Goal: Task Accomplishment & Management: Use online tool/utility

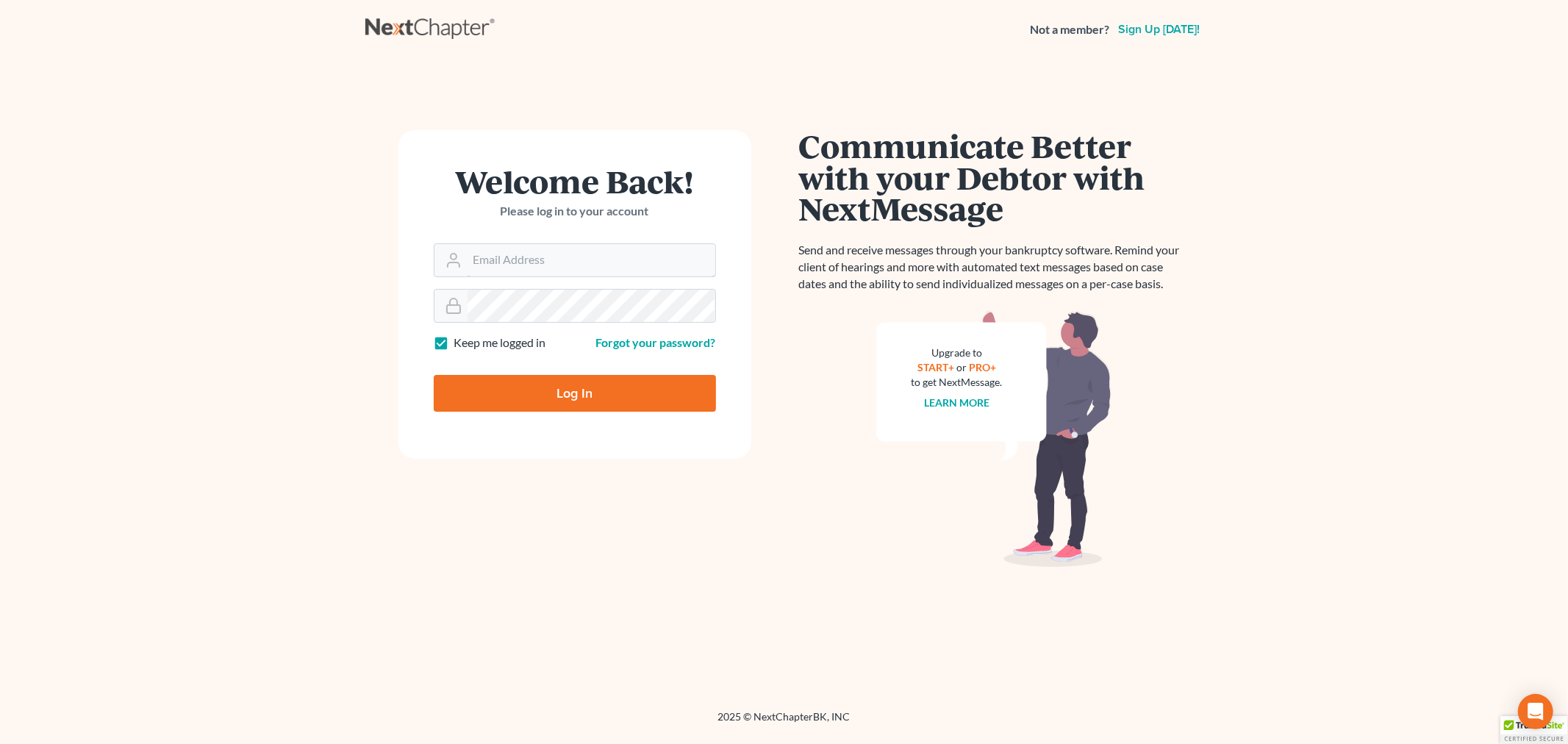
type input "[EMAIL_ADDRESS][DOMAIN_NAME]"
click at [547, 391] on input "Log In" at bounding box center [574, 392] width 282 height 37
type input "Thinking..."
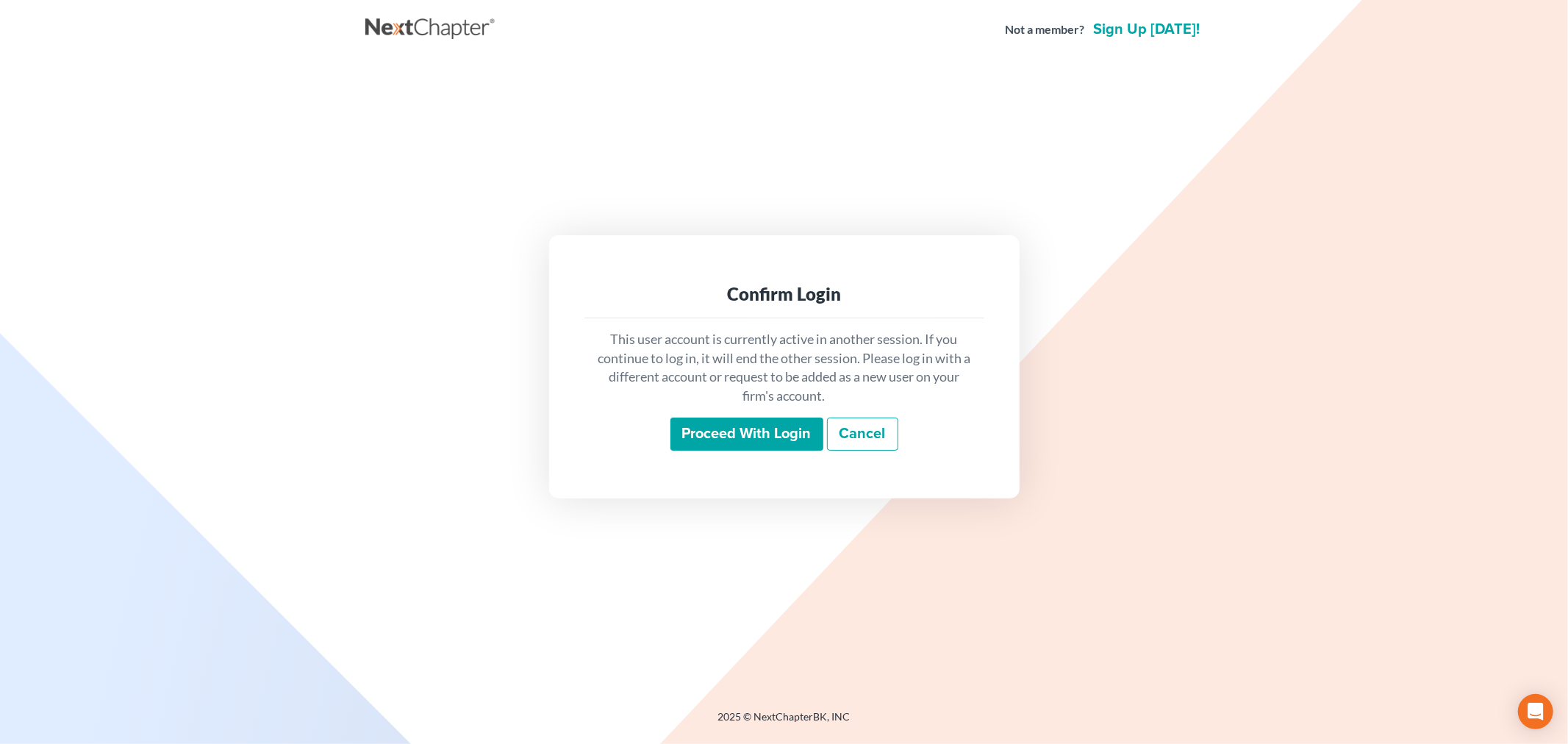
click at [725, 442] on input "Proceed with login" at bounding box center [746, 434] width 153 height 34
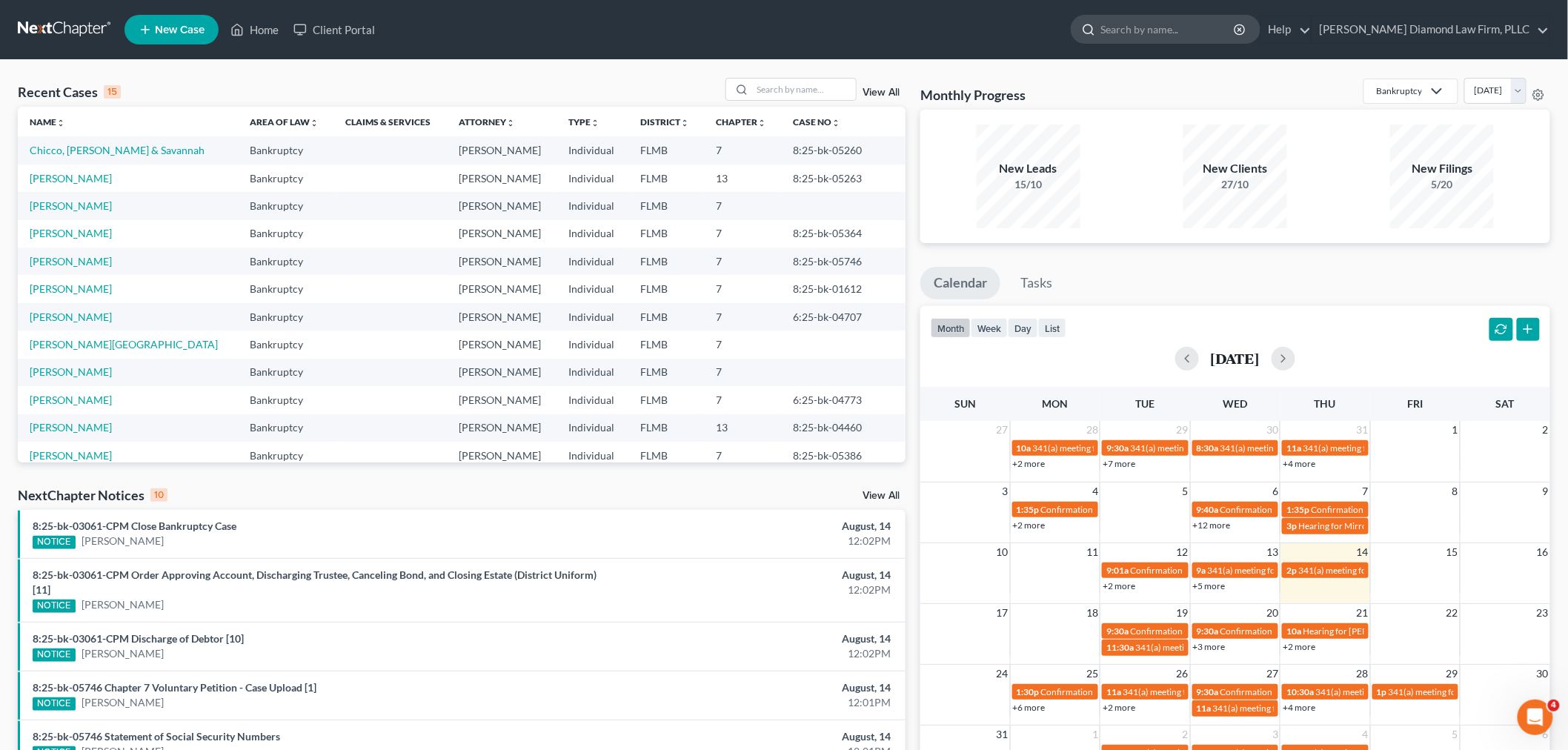
click at [1202, 33] on input "search" at bounding box center [1169, 29] width 136 height 28
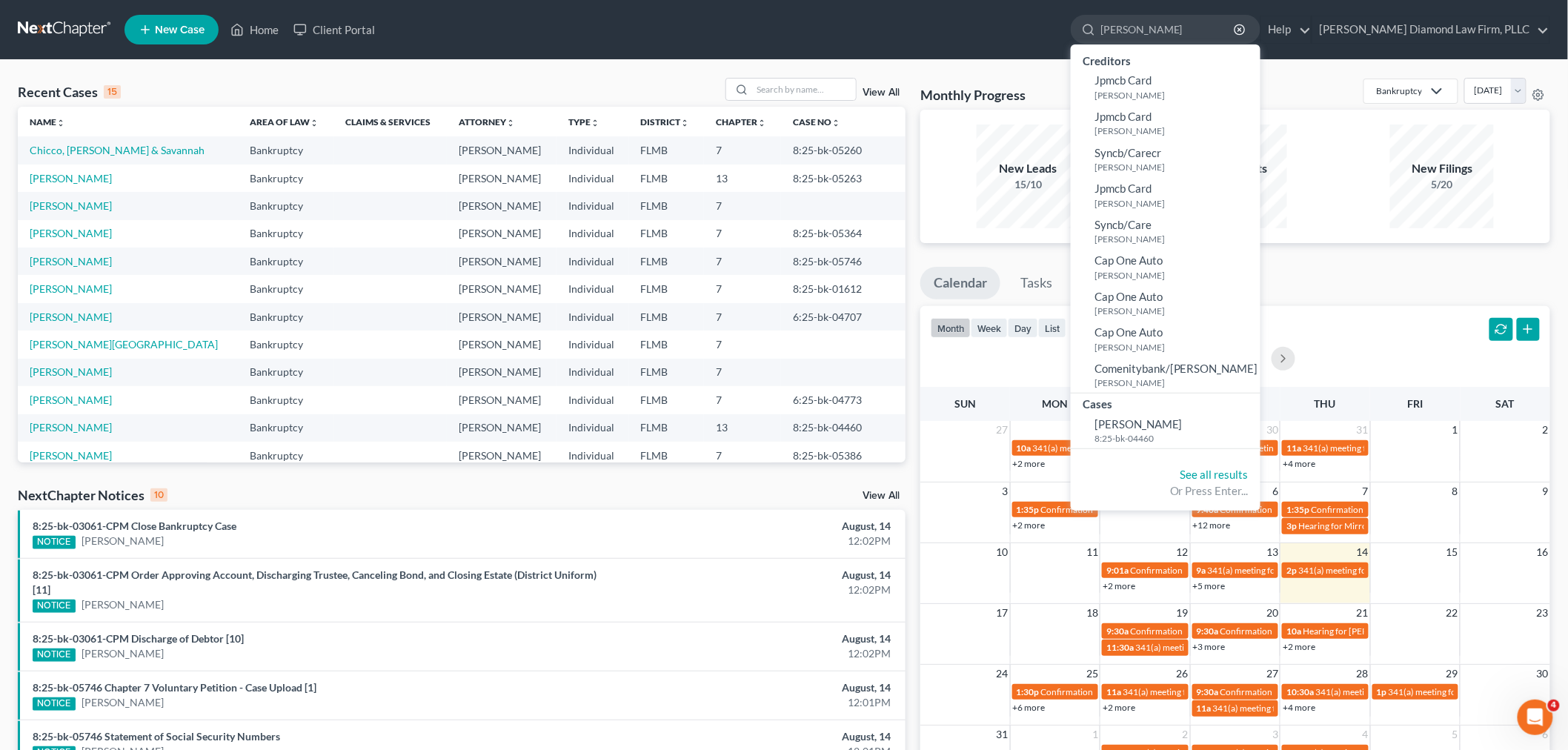
type input "cates"
